Goal: Task Accomplishment & Management: Use online tool/utility

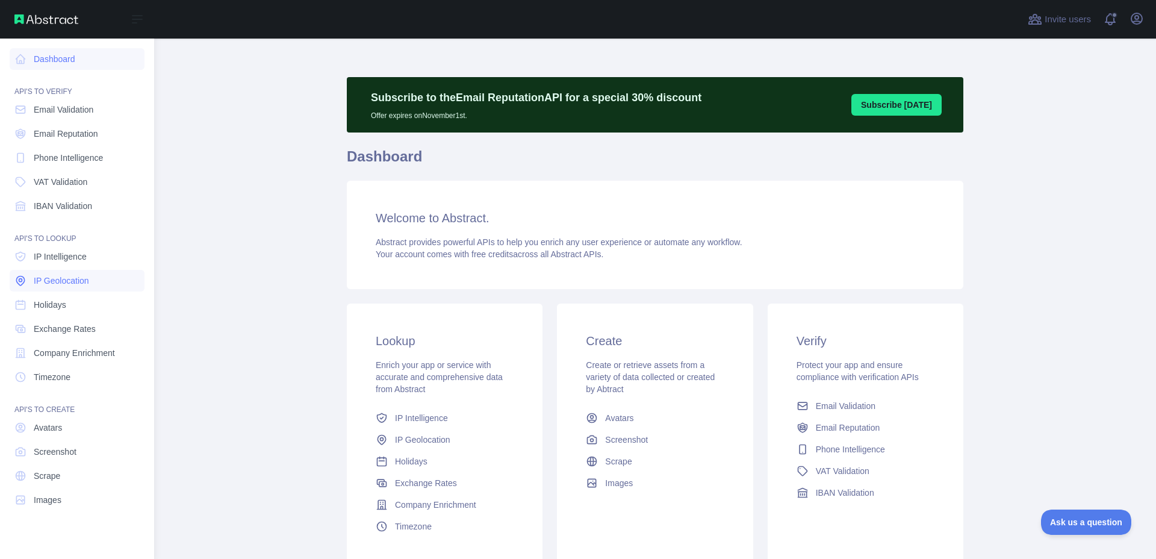
click at [83, 275] on span "IP Geolocation" at bounding box center [61, 281] width 55 height 12
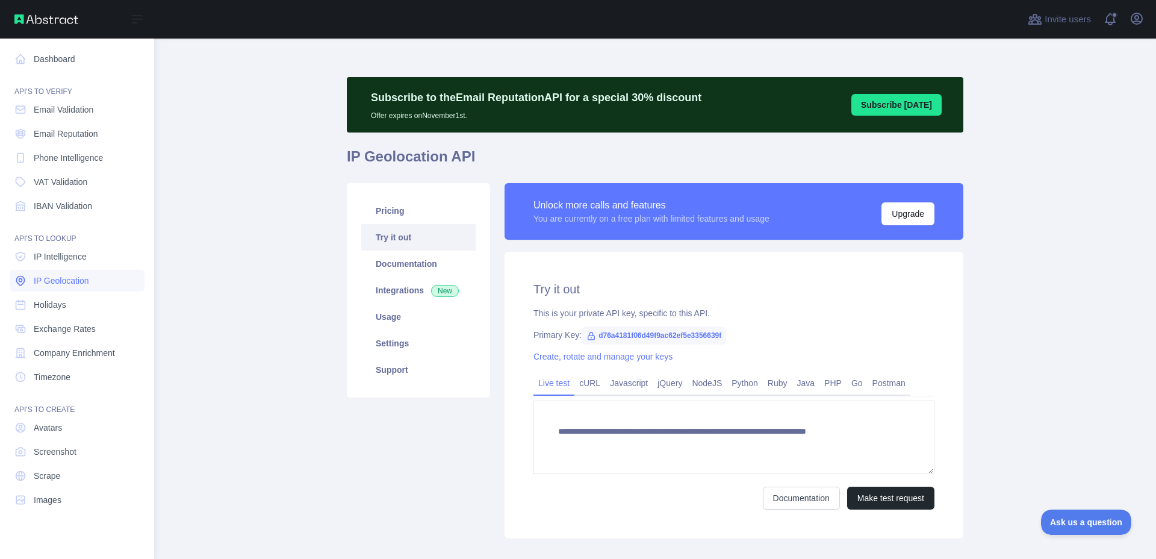
type textarea "**********"
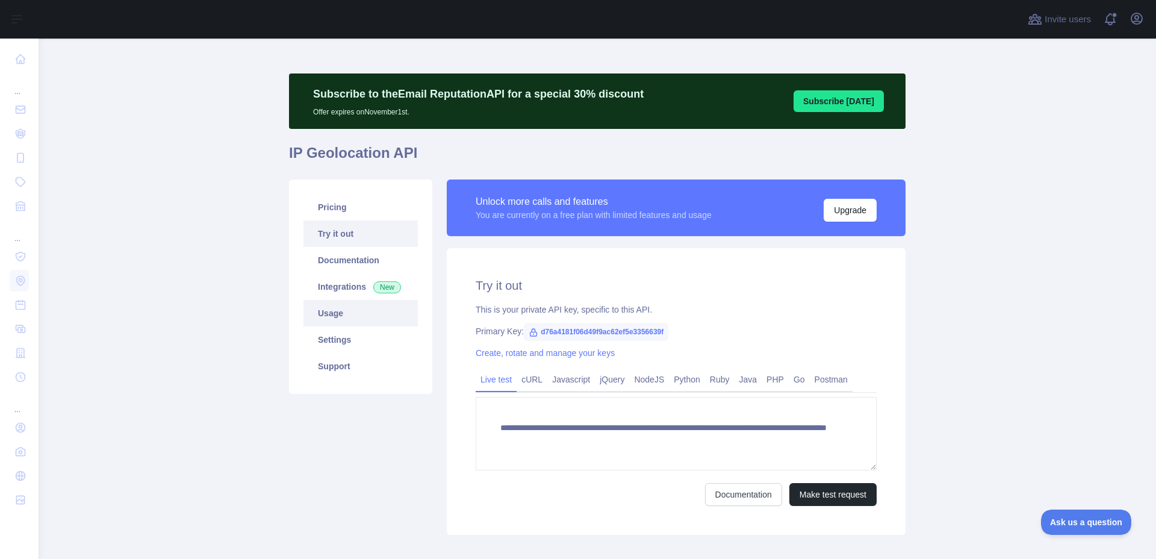
click at [329, 316] on link "Usage" at bounding box center [361, 313] width 114 height 27
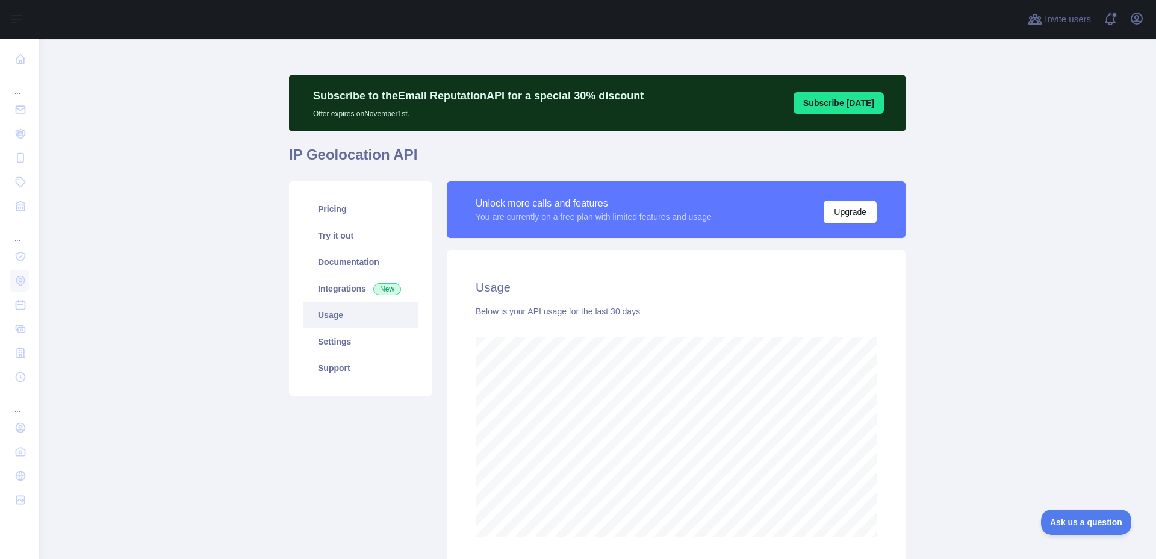
scroll to position [520, 1118]
click at [322, 339] on link "Settings" at bounding box center [361, 341] width 114 height 27
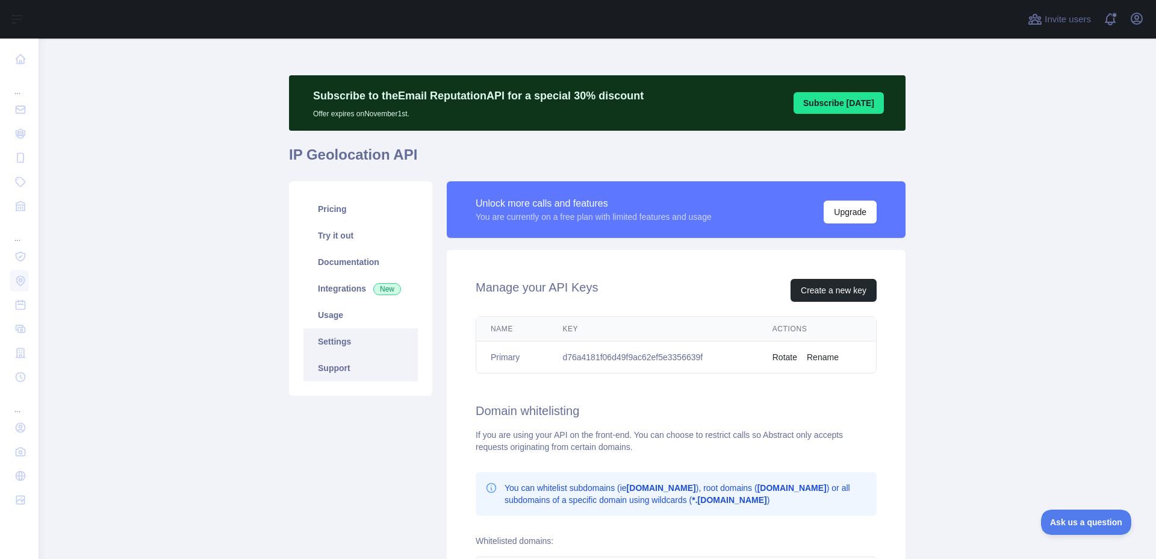
click at [335, 371] on link "Support" at bounding box center [361, 368] width 114 height 27
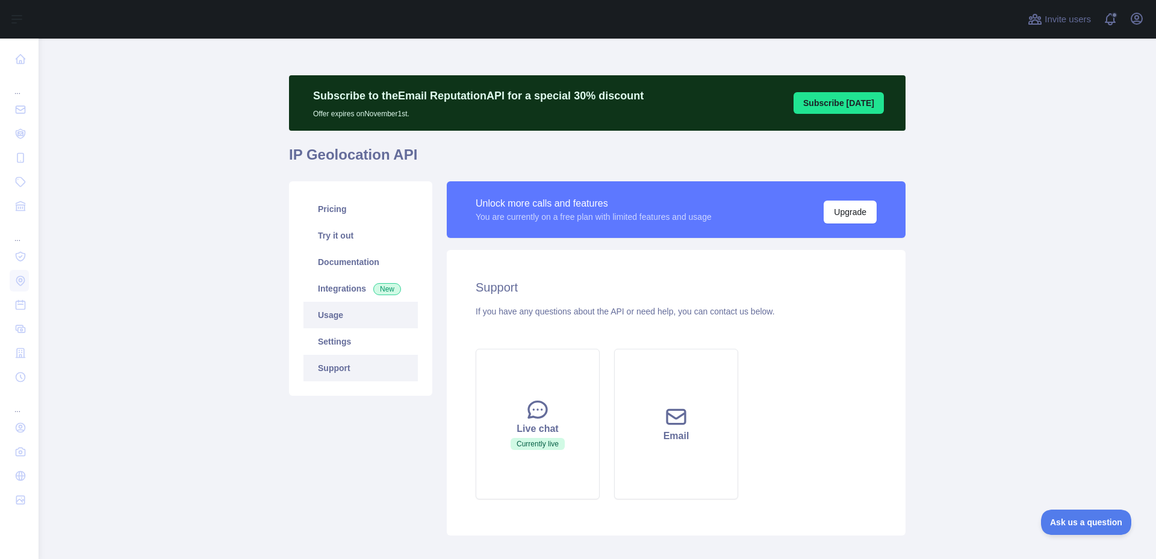
click at [331, 316] on link "Usage" at bounding box center [361, 315] width 114 height 27
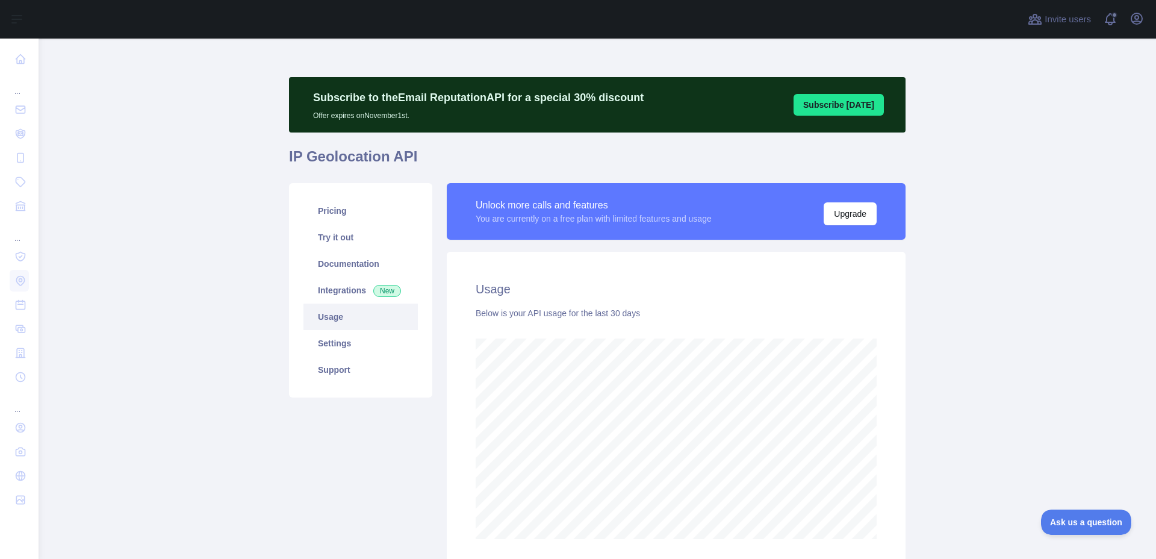
scroll to position [520, 1118]
click at [334, 298] on link "Integrations New" at bounding box center [361, 290] width 114 height 27
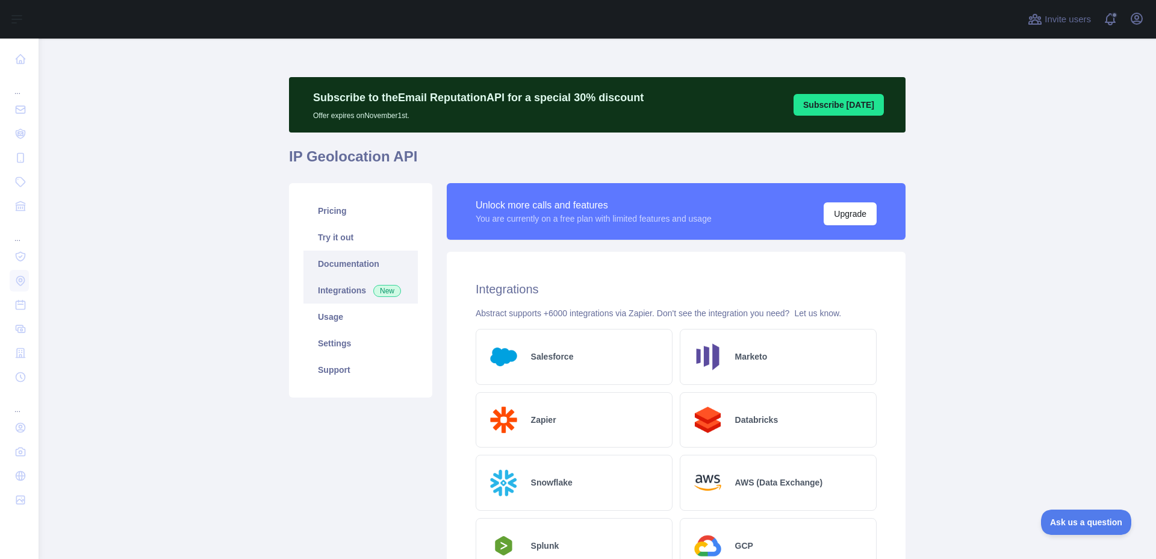
click at [334, 267] on link "Documentation" at bounding box center [361, 264] width 114 height 27
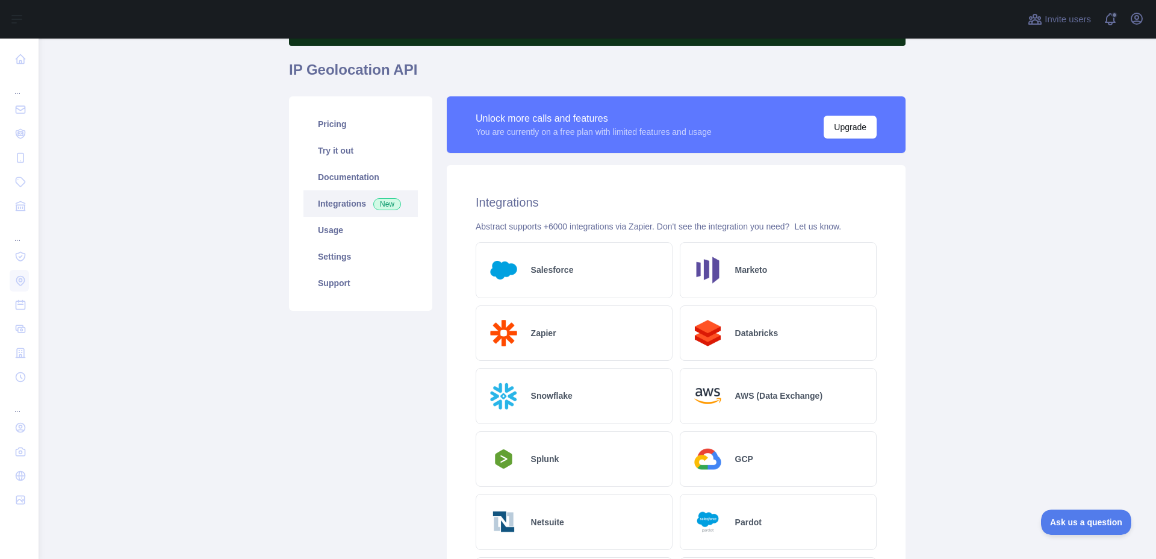
scroll to position [34, 0]
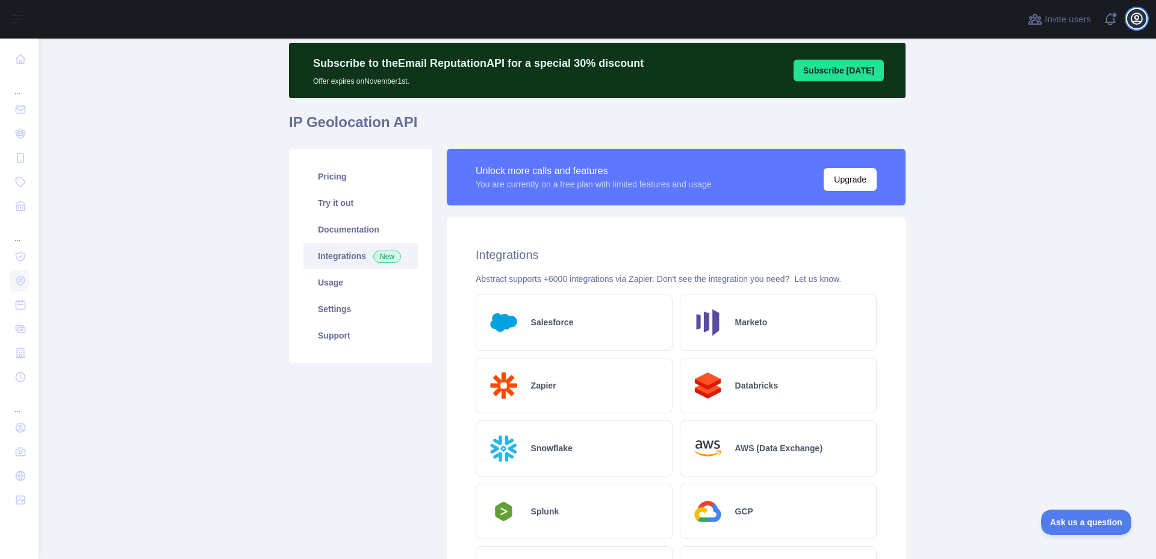
click at [1144, 15] on button "Open user menu" at bounding box center [1136, 18] width 19 height 19
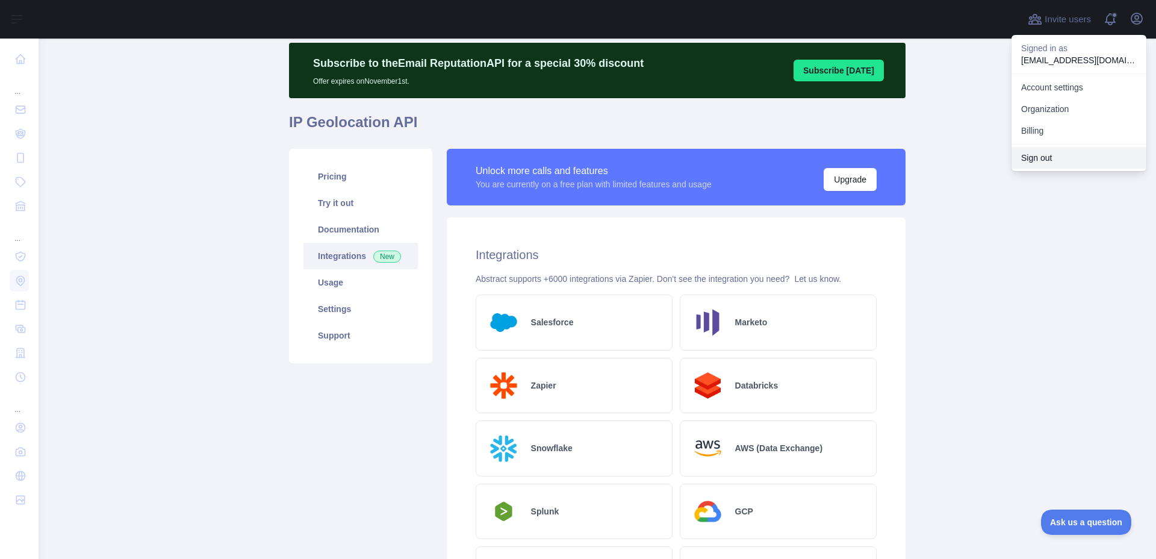
click at [1046, 154] on button "Sign out" at bounding box center [1079, 158] width 135 height 22
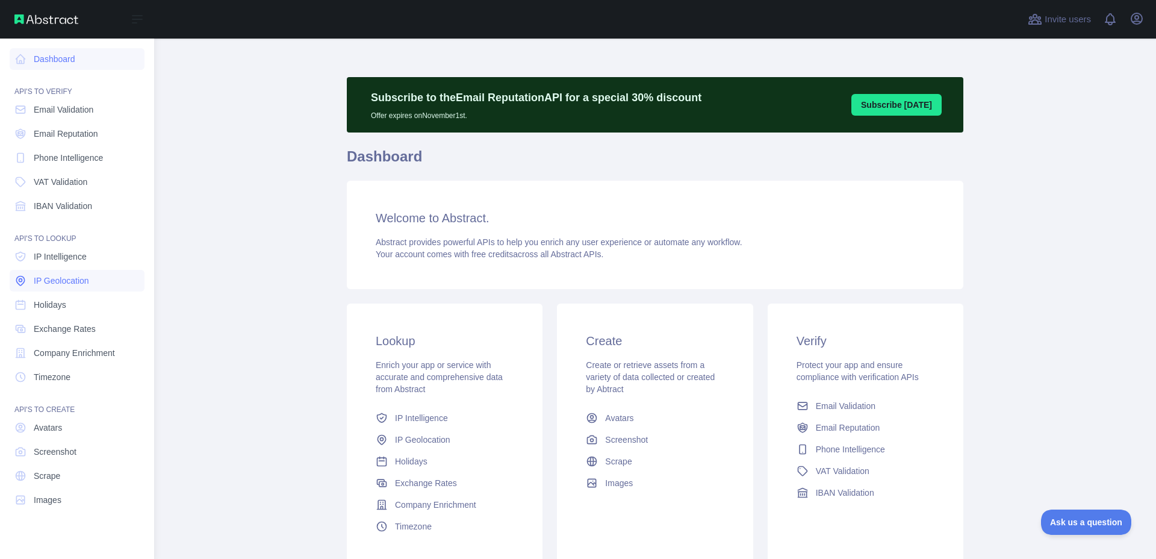
click at [72, 284] on span "IP Geolocation" at bounding box center [61, 281] width 55 height 12
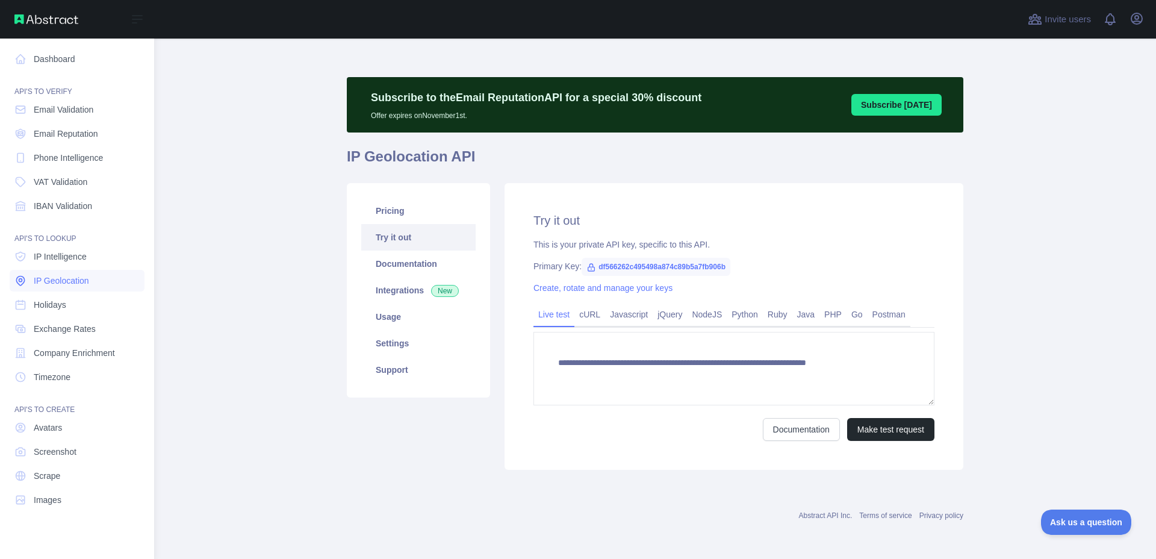
type textarea "**********"
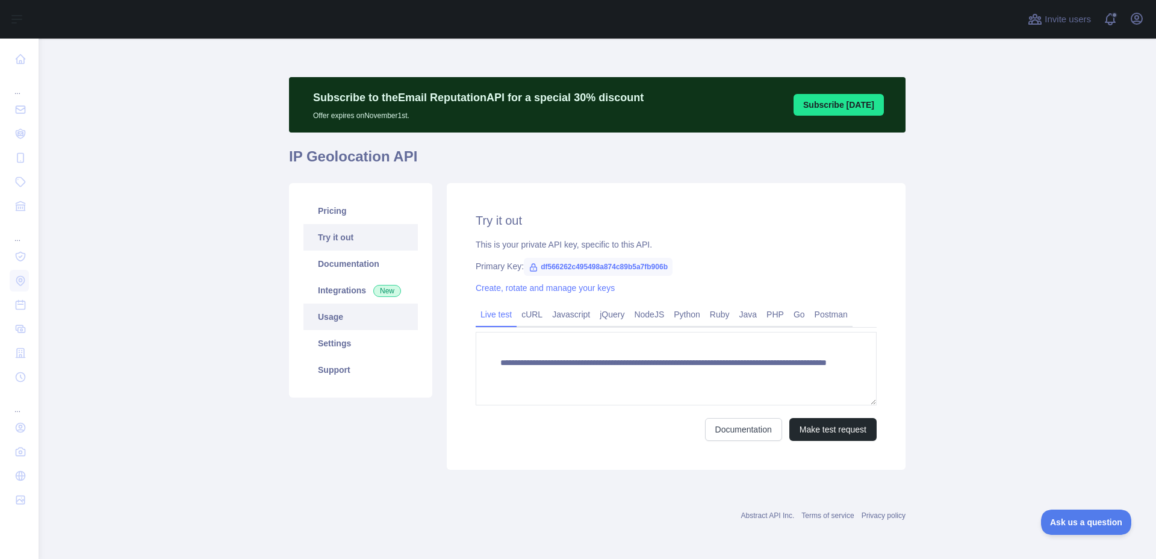
click at [324, 317] on link "Usage" at bounding box center [361, 317] width 114 height 27
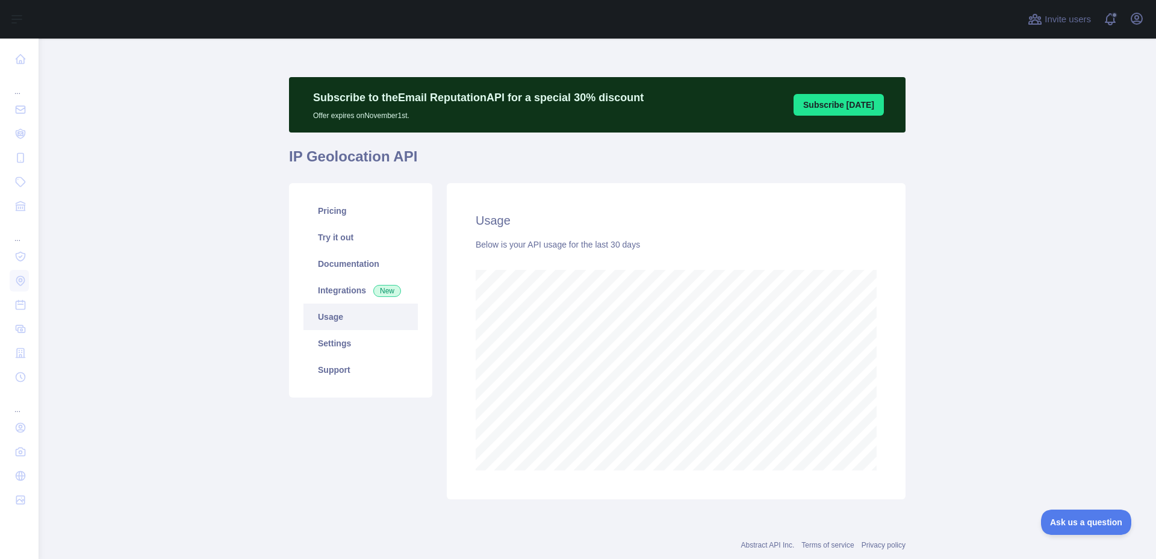
scroll to position [520, 1118]
